Goal: Information Seeking & Learning: Learn about a topic

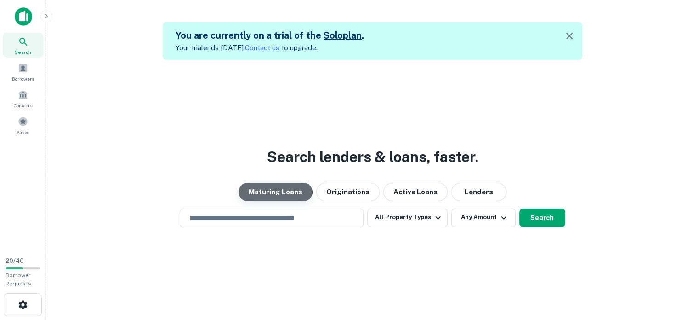
click at [270, 187] on button "Maturing Loans" at bounding box center [276, 192] width 74 height 18
click at [570, 35] on icon "button" at bounding box center [569, 36] width 6 height 6
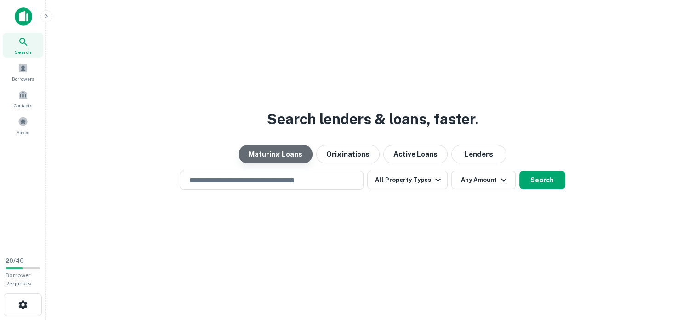
click at [275, 148] on button "Maturing Loans" at bounding box center [276, 154] width 74 height 18
click at [19, 118] on span at bounding box center [23, 121] width 10 height 10
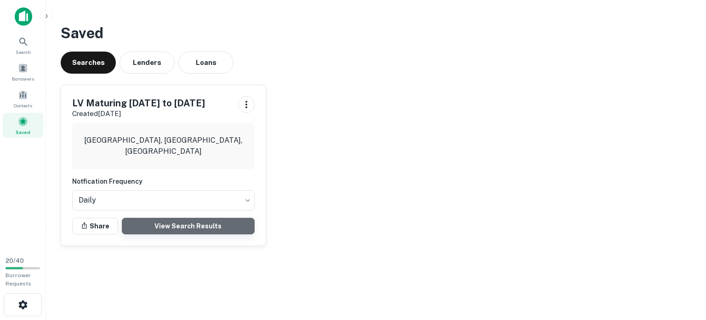
click at [190, 222] on link "View Search Results" at bounding box center [188, 225] width 133 height 17
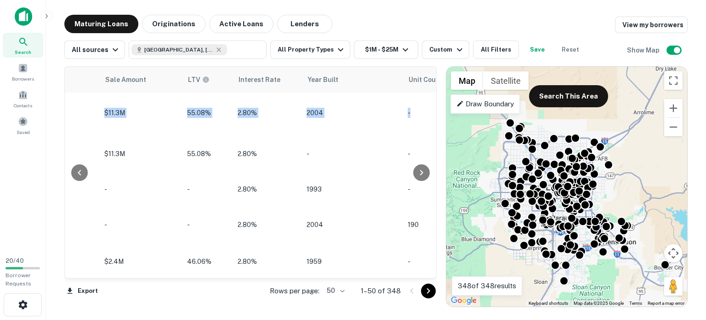
scroll to position [0, 813]
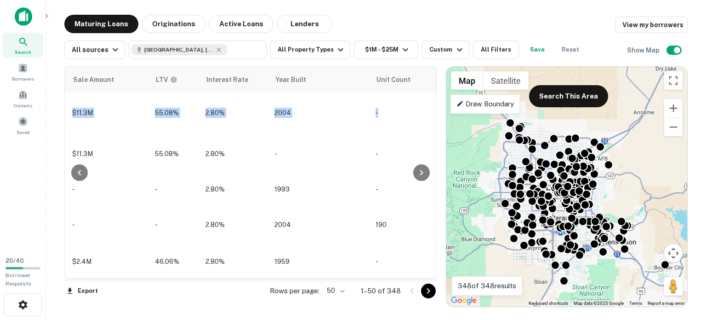
drag, startPoint x: 430, startPoint y: 87, endPoint x: 431, endPoint y: 93, distance: 6.0
click at [431, 93] on div "Location Maturity Date sorted ascending Mortgage Amount Borrower Name Lender Pu…" at bounding box center [250, 172] width 372 height 212
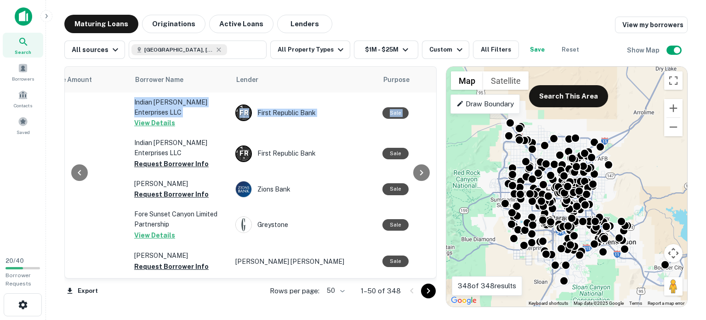
scroll to position [0, 0]
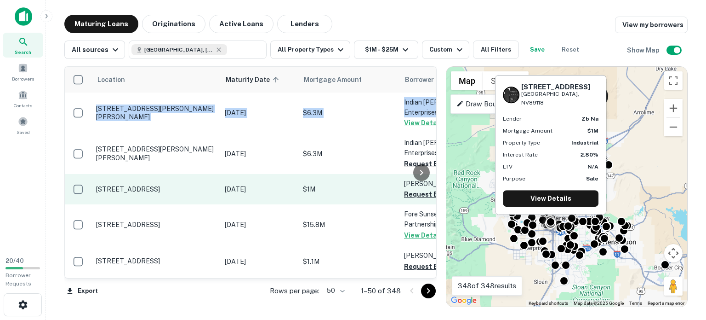
click at [366, 184] on p "$1M" at bounding box center [349, 189] width 92 height 10
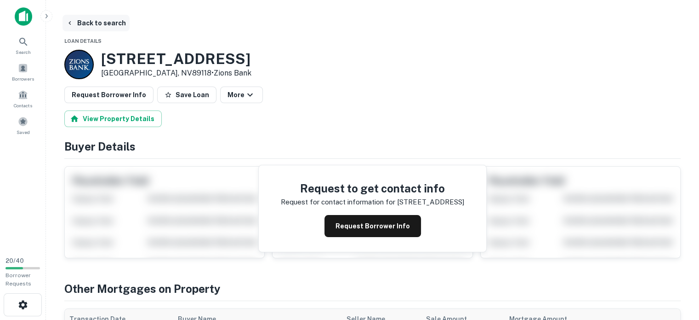
click at [75, 19] on button "Back to search" at bounding box center [96, 23] width 67 height 17
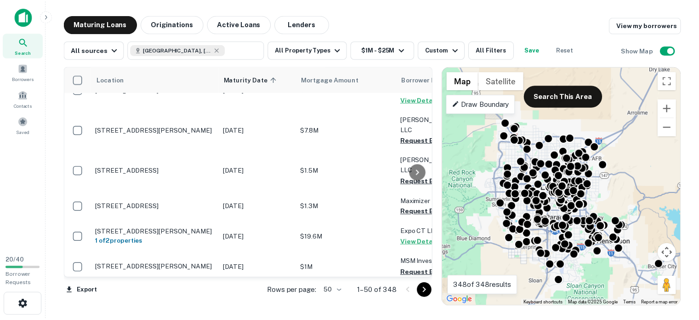
scroll to position [1448, 0]
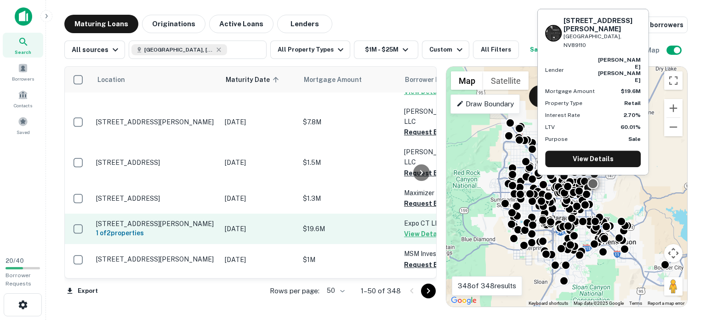
click at [157, 219] on p "[STREET_ADDRESS][PERSON_NAME]" at bounding box center [156, 223] width 120 height 8
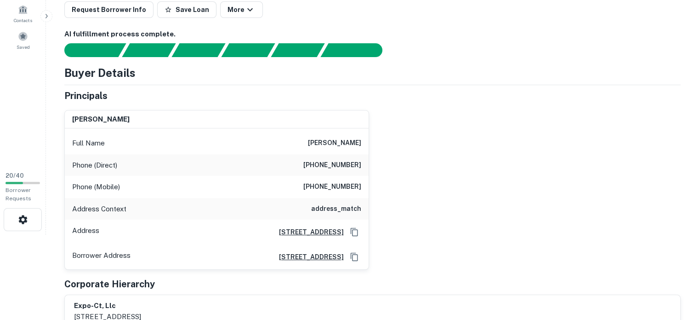
scroll to position [92, 0]
